Goal: Information Seeking & Learning: Learn about a topic

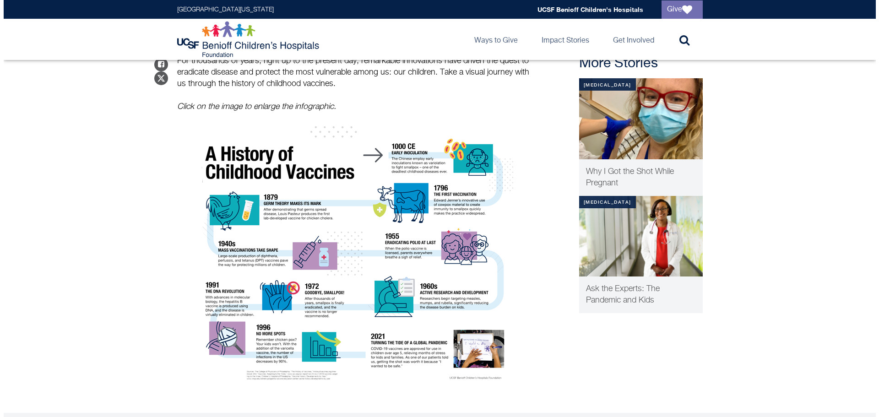
scroll to position [282, 0]
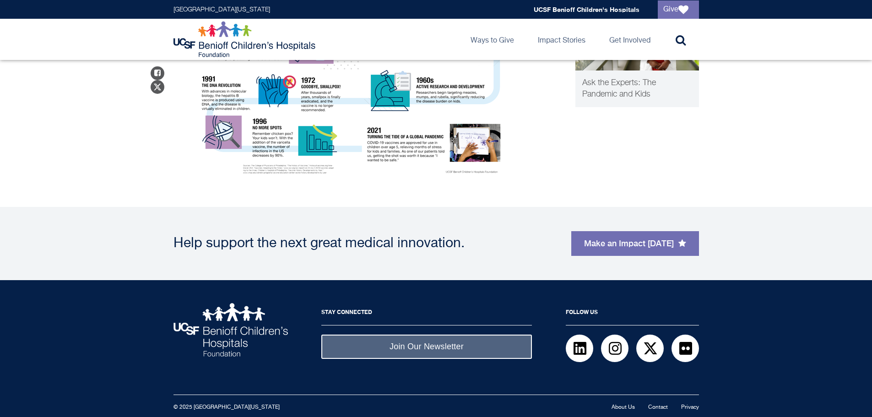
click at [423, 168] on img "History of Vaccines" at bounding box center [349, 50] width 320 height 261
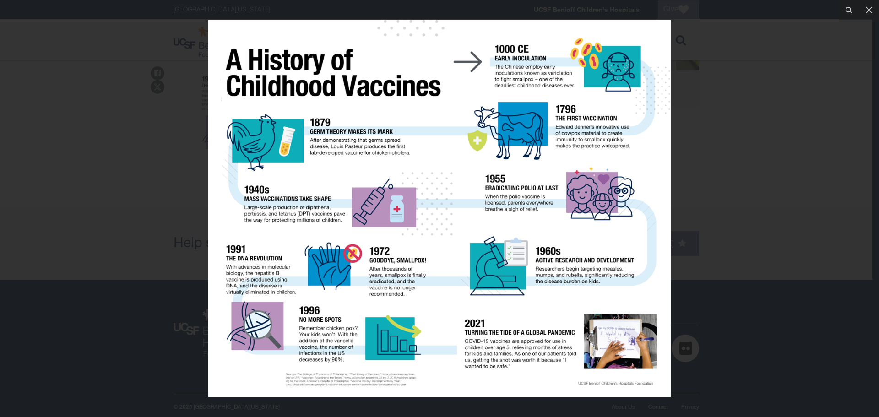
click at [625, 385] on img at bounding box center [439, 208] width 462 height 377
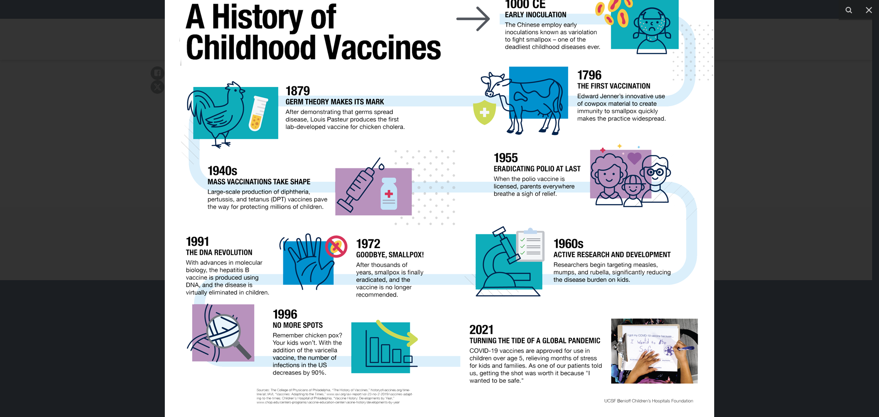
click at [625, 385] on img at bounding box center [439, 193] width 549 height 448
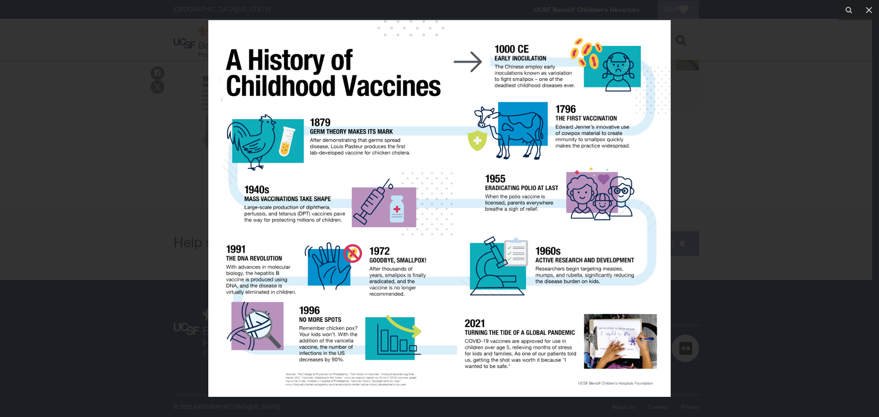
click at [625, 385] on img at bounding box center [439, 208] width 462 height 377
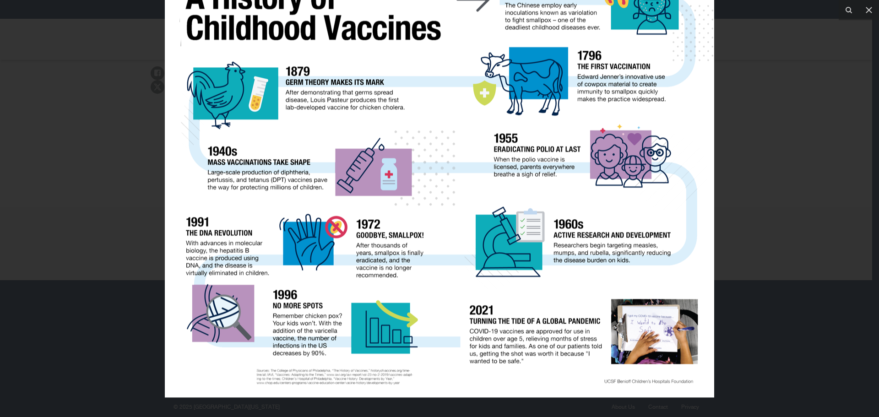
drag, startPoint x: 395, startPoint y: 398, endPoint x: 423, endPoint y: 339, distance: 65.3
click at [423, 339] on img at bounding box center [439, 174] width 549 height 448
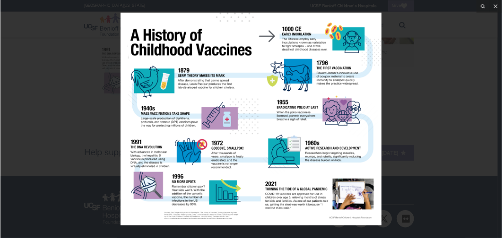
scroll to position [282, 0]
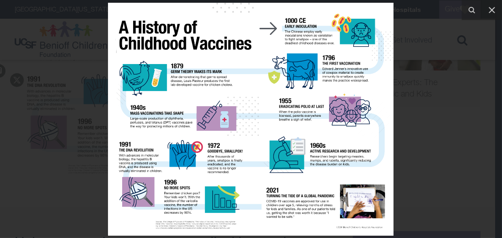
click at [166, 225] on img at bounding box center [251, 119] width 286 height 233
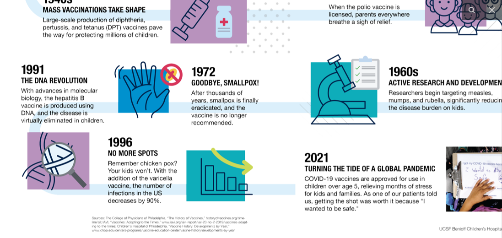
click at [167, 224] on img at bounding box center [274, 21] width 549 height 448
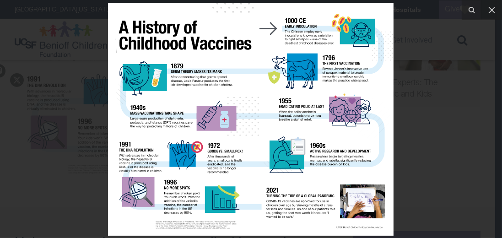
click at [167, 224] on img at bounding box center [251, 119] width 286 height 233
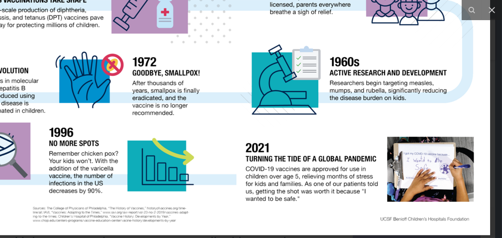
drag, startPoint x: 339, startPoint y: 231, endPoint x: 262, endPoint y: 217, distance: 77.6
click at [262, 217] on img at bounding box center [215, 12] width 549 height 448
